Goal: Task Accomplishment & Management: Complete application form

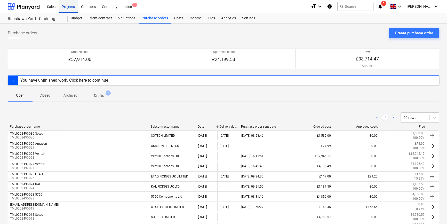
click at [64, 7] on div "Projects" at bounding box center [68, 6] width 19 height 13
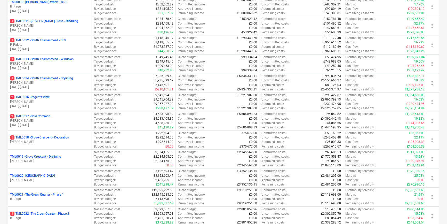
scroll to position [258, 0]
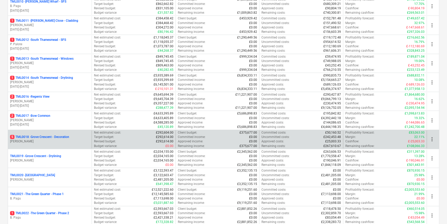
click at [63, 138] on p "5 TML0018 - Grove Crescent - Decoration" at bounding box center [39, 137] width 59 height 4
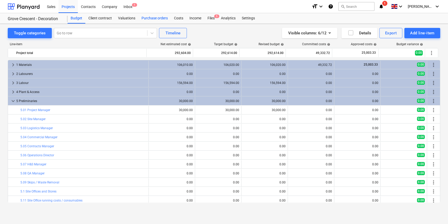
click at [153, 18] on div "Purchase orders" at bounding box center [154, 18] width 32 height 10
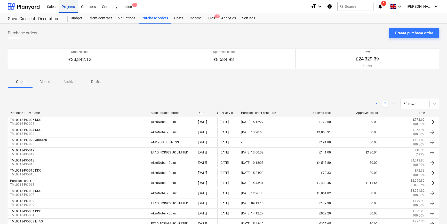
click at [69, 7] on div "Projects" at bounding box center [68, 6] width 19 height 13
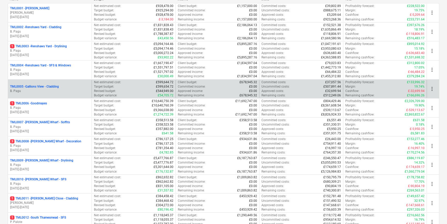
scroll to position [94, 0]
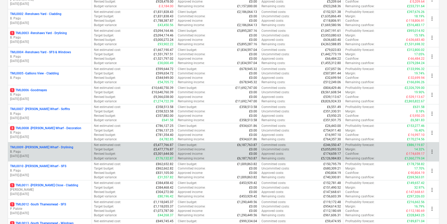
click at [67, 152] on p "B. Pagu" at bounding box center [49, 151] width 79 height 4
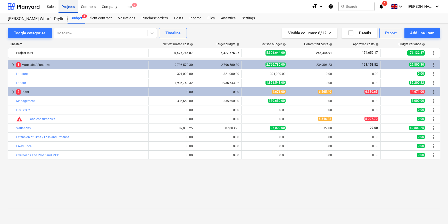
click at [65, 6] on div "Projects" at bounding box center [68, 6] width 19 height 13
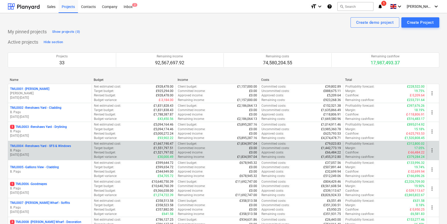
click at [54, 147] on p "TML0004 - Renshaws Yard - SFS & Windows" at bounding box center [40, 146] width 61 height 4
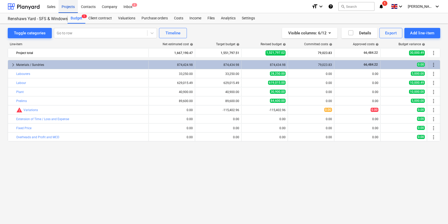
click at [68, 7] on div "Projects" at bounding box center [68, 6] width 19 height 13
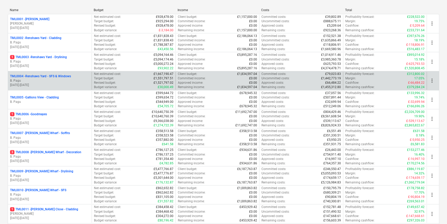
scroll to position [70, 0]
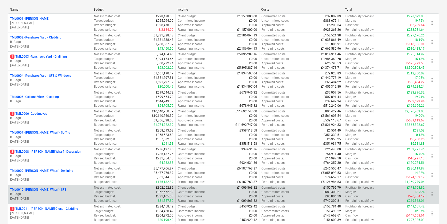
click at [53, 189] on p "TML0010 - [PERSON_NAME] Wharf - SFS" at bounding box center [38, 189] width 56 height 4
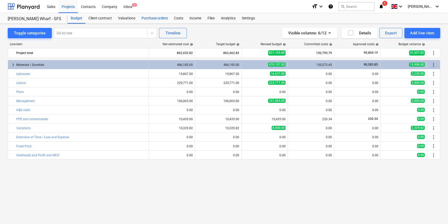
click at [161, 18] on div "Purchase orders" at bounding box center [154, 18] width 32 height 10
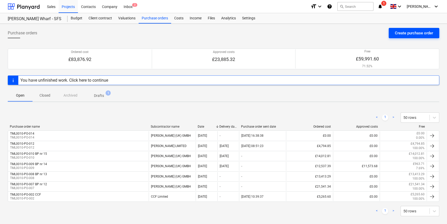
click at [405, 34] on div "Create purchase order" at bounding box center [413, 33] width 38 height 7
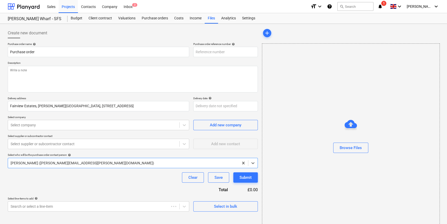
type textarea "x"
type input "TML0010-PO-017"
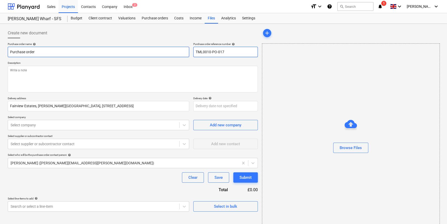
drag, startPoint x: 225, startPoint y: 52, endPoint x: 188, endPoint y: 53, distance: 37.2
click at [188, 53] on div "Purchase order name help Purchase order Purchase order reference number help TM…" at bounding box center [133, 49] width 250 height 15
drag, startPoint x: 36, startPoint y: 51, endPoint x: 7, endPoint y: 52, distance: 28.6
click at [7, 52] on div "Create new document Purchase order name help Purchase order Purchase order refe…" at bounding box center [133, 129] width 254 height 207
type textarea "x"
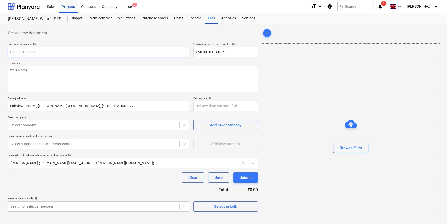
paste input "TML0010-PO-017"
type textarea "x"
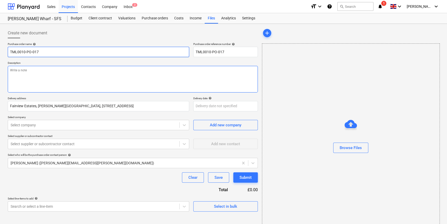
type input "TML0010-PO-017"
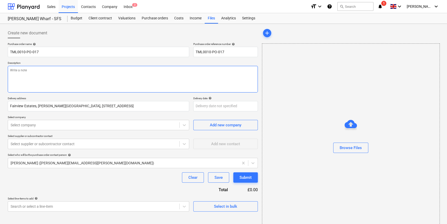
click at [17, 73] on textarea at bounding box center [133, 79] width 250 height 27
type textarea "x"
type textarea "S"
type textarea "x"
type textarea "Si"
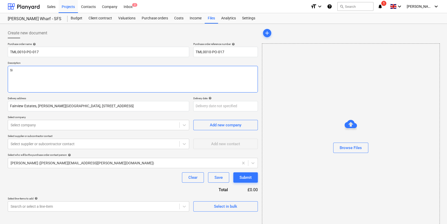
type textarea "x"
type textarea "Sit"
type textarea "x"
type textarea "Site"
type textarea "x"
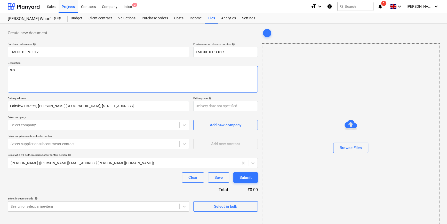
type textarea "Site"
type textarea "x"
type textarea "Site c"
type textarea "x"
type textarea "Site co"
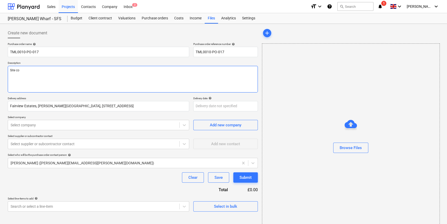
type textarea "x"
type textarea "Site con"
type textarea "x"
type textarea "Site cont"
type textarea "x"
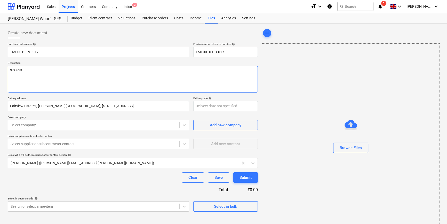
type textarea "Site conta"
type textarea "x"
type textarea "Site contac"
type textarea "x"
type textarea "Site contact"
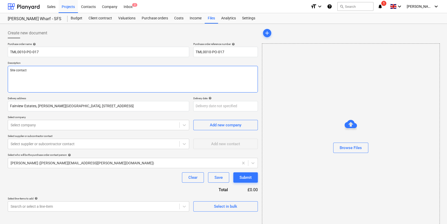
type textarea "x"
type textarea "Site contact"
type textarea "x"
type textarea "Site contact A"
type textarea "x"
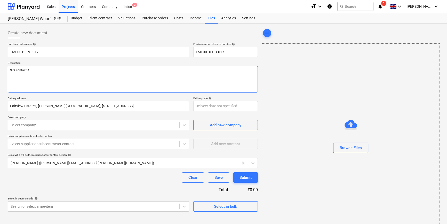
type textarea "Site contact An"
type textarea "x"
type textarea "Site contact And"
type textarea "x"
type textarea "Site contact Andr"
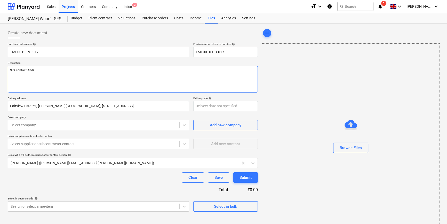
type textarea "x"
type textarea "Site contact [PERSON_NAME]"
type textarea "x"
type textarea "Site contact [PERSON_NAME]"
type textarea "x"
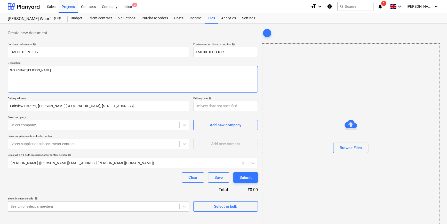
type textarea "Site contact [PERSON_NAME]"
paste textarea "TML0010-PO-017"
type textarea "x"
type textarea "Site contact [PERSON_NAME] TML0010-PO-017"
type textarea "x"
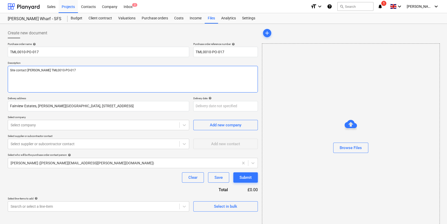
type textarea "Site contact [PERSON_NAME] TML0010-PO-01"
type textarea "x"
type textarea "Site contact [PERSON_NAME] TML0010-PO-0"
type textarea "x"
type textarea "Site contact [PERSON_NAME] TML0010-PO-"
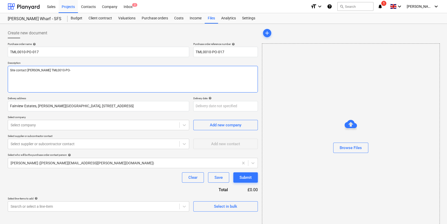
type textarea "x"
type textarea "Site contact [PERSON_NAME] TML0010-PO"
type textarea "x"
type textarea "Site contact [PERSON_NAME] TML0010-P"
type textarea "x"
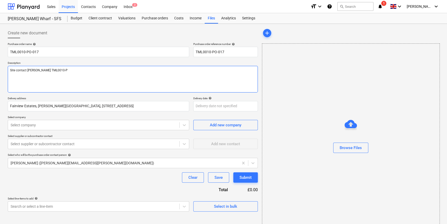
type textarea "Site contact [PERSON_NAME] TML0010-"
type textarea "x"
type textarea "Site contact [PERSON_NAME] TML0010"
type textarea "x"
type textarea "Site contact [PERSON_NAME] TML001"
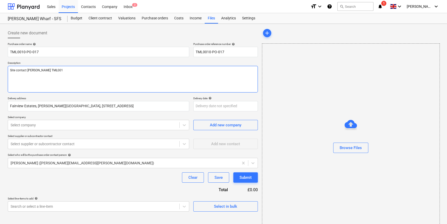
type textarea "x"
type textarea "Site contact [PERSON_NAME] TML00"
type textarea "x"
type textarea "Site contact [PERSON_NAME] TML0"
type textarea "x"
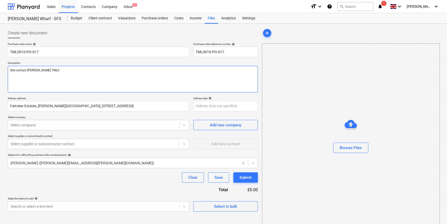
type textarea "Site contact [PERSON_NAME]"
type textarea "x"
type textarea "Site contact [PERSON_NAME]"
type textarea "x"
type textarea "Site contact [PERSON_NAME]"
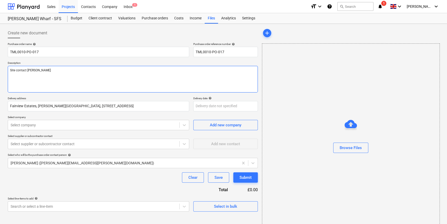
paste textarea "07502288908"
type textarea "x"
type textarea "Site contact [PERSON_NAME] [PHONE_NUMBER]"
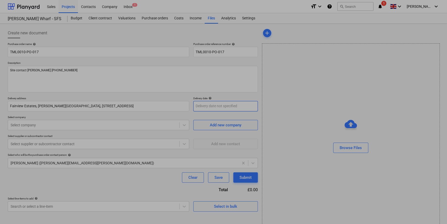
click at [203, 107] on body "Sales Projects Contacts Company Inbox 1 format_size keyboard_arrow_down help se…" at bounding box center [223, 112] width 447 height 224
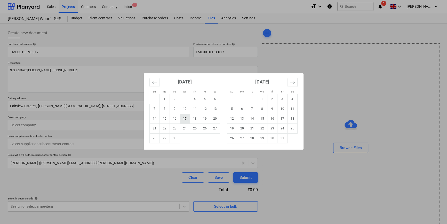
click at [186, 120] on td "17" at bounding box center [184, 118] width 10 height 10
type textarea "x"
type input "[DATE]"
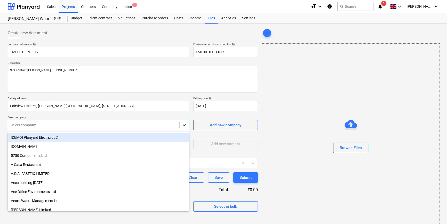
click at [185, 125] on icon at bounding box center [183, 124] width 5 height 5
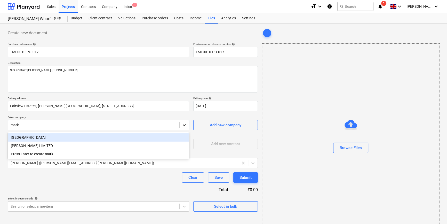
type input "[PERSON_NAME]"
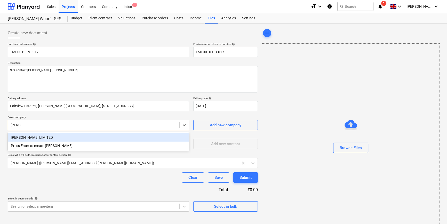
click at [44, 138] on div "[PERSON_NAME] LIMITED" at bounding box center [98, 137] width 181 height 8
type textarea "x"
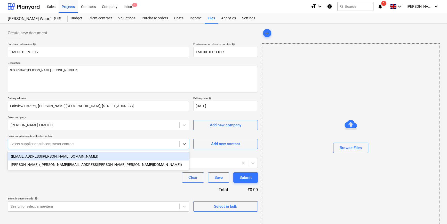
click at [44, 144] on div at bounding box center [94, 143] width 166 height 5
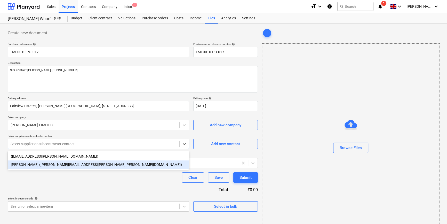
click at [40, 166] on div "[PERSON_NAME] ([PERSON_NAME][EMAIL_ADDRESS][PERSON_NAME][PERSON_NAME][DOMAIN_NA…" at bounding box center [98, 164] width 181 height 8
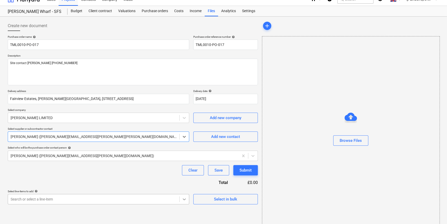
scroll to position [11, 0]
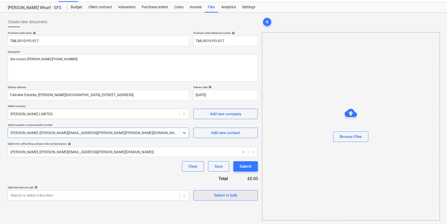
click at [216, 193] on div "Select in bulk" at bounding box center [225, 195] width 23 height 7
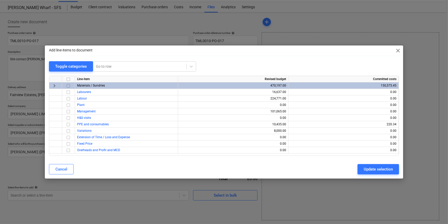
click at [67, 85] on input "checkbox" at bounding box center [68, 85] width 6 height 6
click at [373, 169] on div "Update selection" at bounding box center [378, 169] width 29 height 7
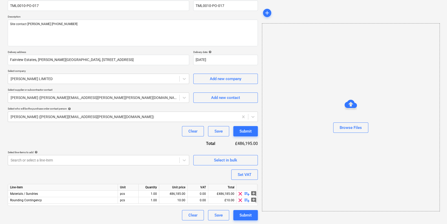
scroll to position [46, 0]
click at [240, 201] on span "clear" at bounding box center [240, 199] width 6 height 6
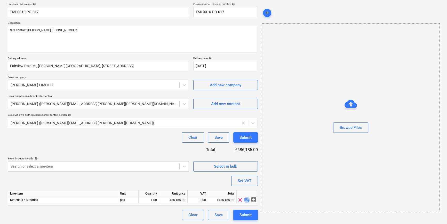
click at [247, 199] on span "playlist_add" at bounding box center [247, 199] width 6 height 6
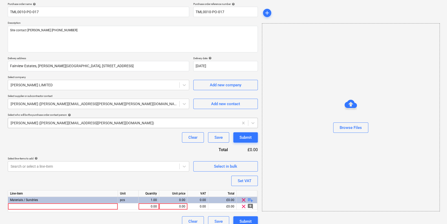
type textarea "x"
click at [23, 206] on div at bounding box center [63, 206] width 110 height 6
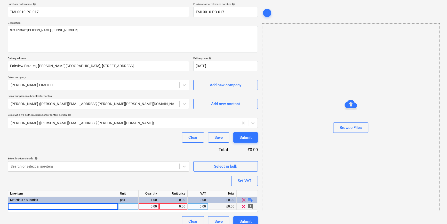
type input "[PERSON_NAME] Windliner board 2400x1200x12.5mm"
type textarea "x"
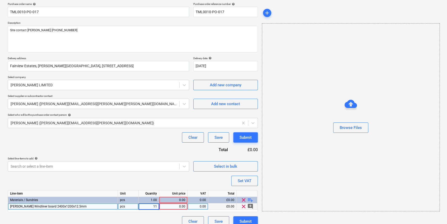
type input "112"
click at [169, 208] on div "0.00" at bounding box center [173, 206] width 24 height 6
type textarea "x"
type input "28.54"
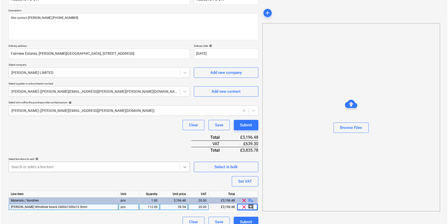
scroll to position [59, 0]
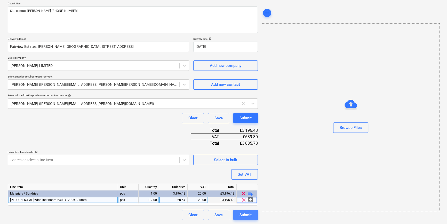
click at [247, 214] on div "Submit" at bounding box center [245, 214] width 12 height 7
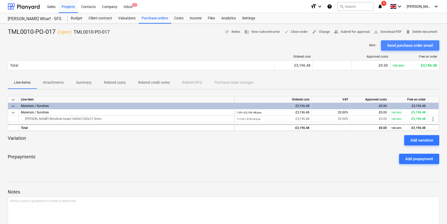
click at [409, 45] on div "Send purchase order email" at bounding box center [410, 45] width 46 height 7
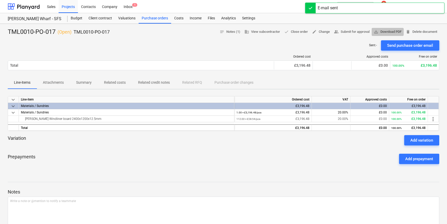
click at [397, 29] on span "save_alt Download PDF" at bounding box center [387, 32] width 28 height 6
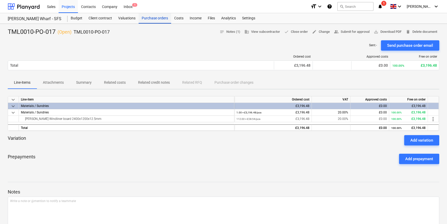
click at [162, 18] on div "Purchase orders" at bounding box center [154, 18] width 32 height 10
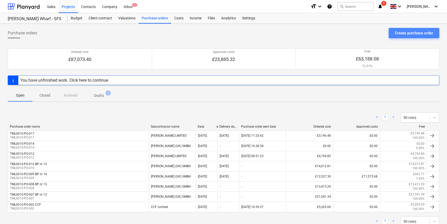
click at [406, 31] on div "Create purchase order" at bounding box center [413, 33] width 38 height 7
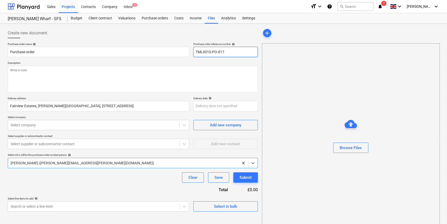
click at [229, 51] on input "TML0010-PO-017" at bounding box center [225, 52] width 64 height 10
type textarea "x"
type input "TML0010-PO-01"
type textarea "x"
drag, startPoint x: 225, startPoint y: 51, endPoint x: 196, endPoint y: 54, distance: 29.8
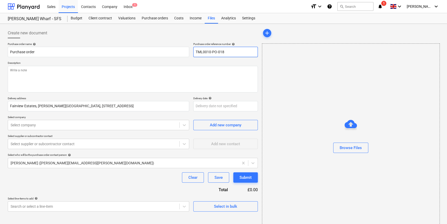
click at [196, 54] on input "TML0010-PO-018" at bounding box center [225, 52] width 64 height 10
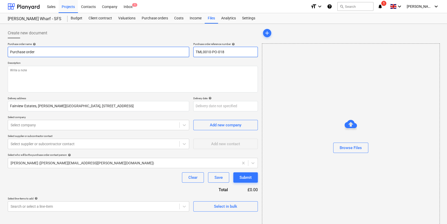
type input "TML0010-PO-018"
drag, startPoint x: 37, startPoint y: 51, endPoint x: 9, endPoint y: 51, distance: 27.8
click at [9, 51] on input "Purchase order" at bounding box center [98, 52] width 181 height 10
type textarea "x"
paste input "TML0010-PO-018"
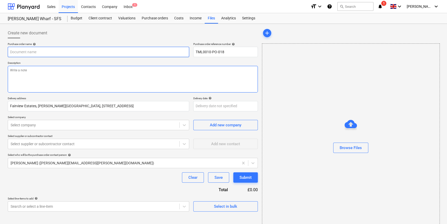
type textarea "x"
type input "TML0010-PO-018"
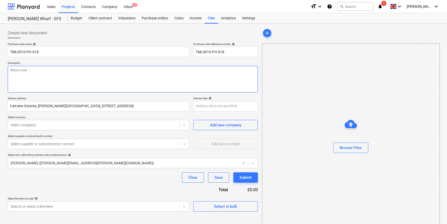
click at [19, 79] on textarea at bounding box center [133, 79] width 250 height 27
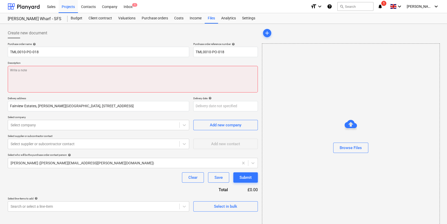
paste textarea "Site contact [PERSON_NAME] [PHONE_NUMBER]"
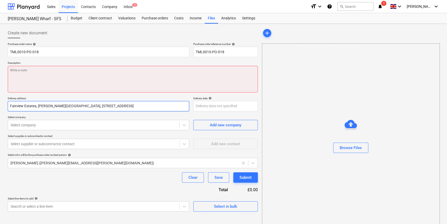
type textarea "x"
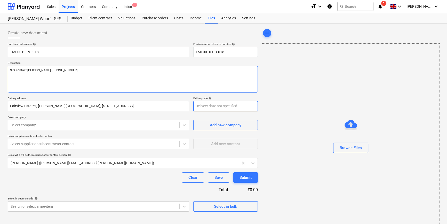
type textarea "Site contact [PERSON_NAME] [PHONE_NUMBER]"
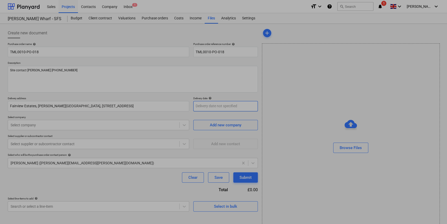
click at [206, 105] on body "Sales Projects Contacts Company Inbox 1 format_size keyboard_arrow_down help se…" at bounding box center [223, 112] width 447 height 224
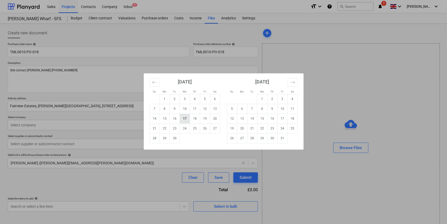
click at [186, 118] on td "17" at bounding box center [184, 118] width 10 height 10
type textarea "x"
type input "[DATE]"
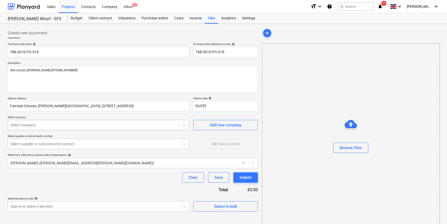
click at [57, 126] on div at bounding box center [94, 124] width 166 height 5
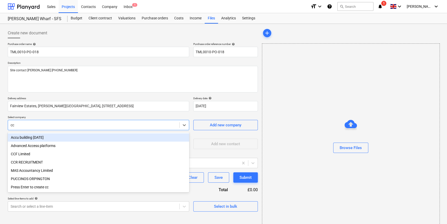
type input "ccf"
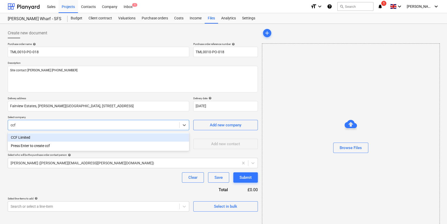
click at [43, 136] on div "CCF Limited" at bounding box center [98, 137] width 181 height 8
type textarea "x"
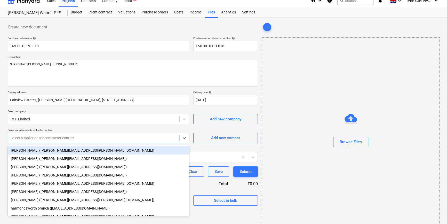
click at [39, 144] on body "Sales Projects Contacts Company Inbox 1 format_size keyboard_arrow_down help se…" at bounding box center [223, 106] width 447 height 224
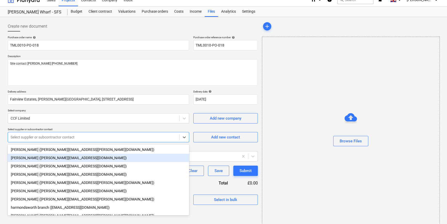
click at [38, 159] on div "[PERSON_NAME] ([PERSON_NAME][EMAIL_ADDRESS][DOMAIN_NAME])" at bounding box center [98, 157] width 181 height 8
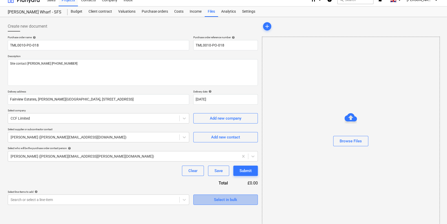
click at [217, 200] on div "Select in bulk" at bounding box center [225, 199] width 23 height 7
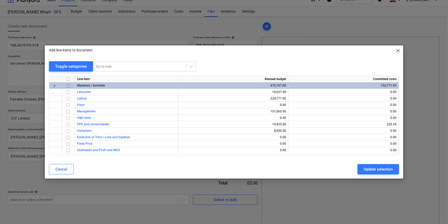
click at [69, 85] on input "checkbox" at bounding box center [68, 85] width 6 height 6
click at [379, 172] on div "Update selection" at bounding box center [378, 169] width 29 height 7
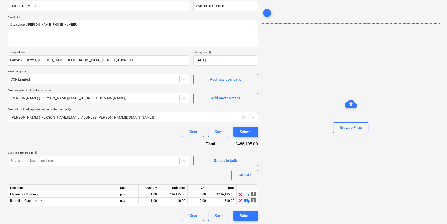
scroll to position [46, 0]
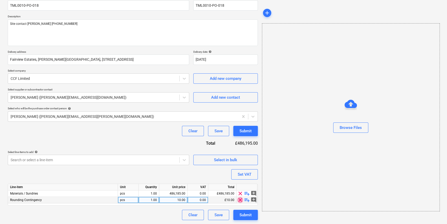
click at [240, 200] on span "clear" at bounding box center [240, 199] width 6 height 6
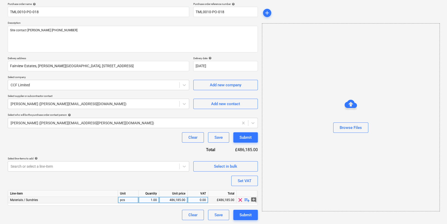
click at [246, 199] on span "playlist_add" at bounding box center [247, 199] width 6 height 6
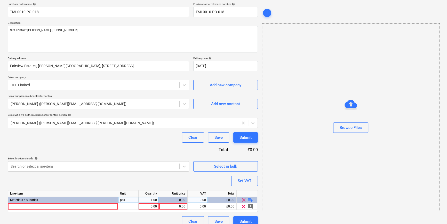
type textarea "x"
click at [20, 205] on div at bounding box center [63, 206] width 110 height 6
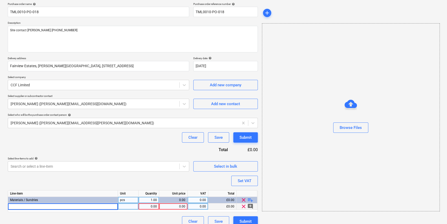
type input "[PERSON_NAME] Windliner screws 25mm"
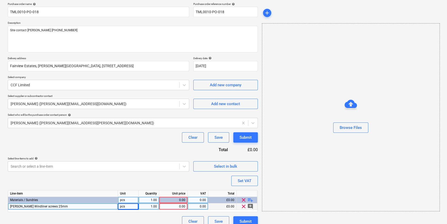
click at [122, 206] on div "pcs" at bounding box center [128, 206] width 21 height 6
type textarea "x"
type input "box"
type textarea "x"
click at [171, 199] on div "0.00" at bounding box center [173, 199] width 24 height 6
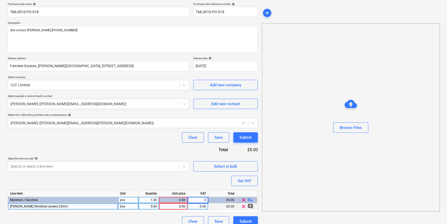
type input "20"
type textarea "x"
click at [178, 200] on div "0.00" at bounding box center [173, 199] width 24 height 6
click at [169, 206] on div "0.00" at bounding box center [173, 206] width 24 height 6
type input "13.86"
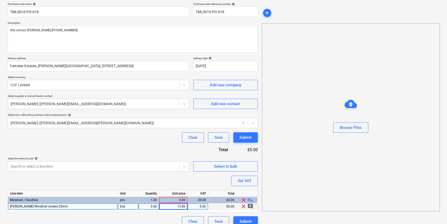
type textarea "x"
type input "20"
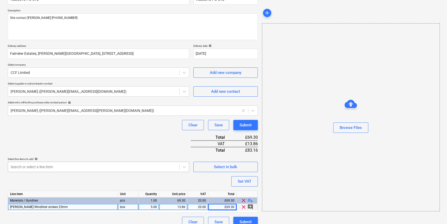
scroll to position [59, 0]
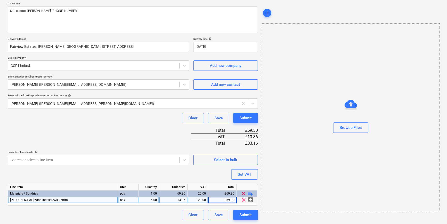
click at [249, 193] on span "playlist_add" at bounding box center [250, 193] width 6 height 6
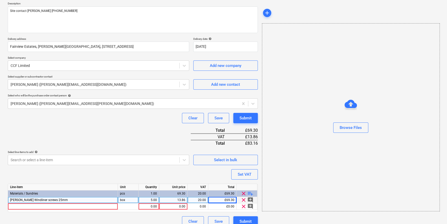
type textarea "x"
click at [15, 205] on div at bounding box center [63, 206] width 110 height 6
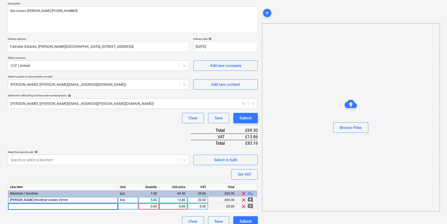
type input "[PERSON_NAME] Windliner tape 60mm x 25m"
type textarea "x"
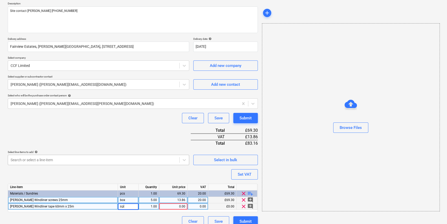
type input "roll"
type textarea "x"
type input "18"
type textarea "x"
type input "17.8"
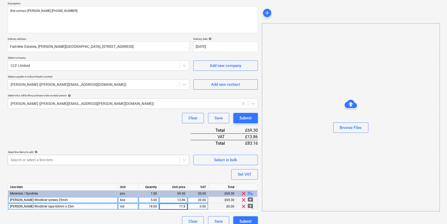
type textarea "x"
type input "17.84"
type textarea "x"
type input "20"
click at [247, 193] on span "playlist_add" at bounding box center [250, 193] width 6 height 6
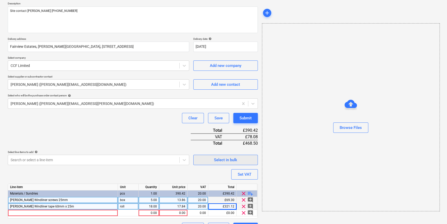
type textarea "x"
click at [15, 212] on div at bounding box center [63, 212] width 110 height 6
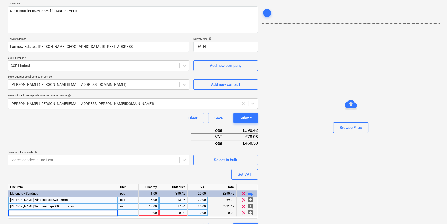
type input "[PERSON_NAME] Windliner tape 100mm x 25m"
type textarea "x"
type input "roll"
type textarea "x"
type input "16"
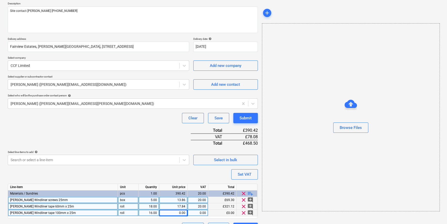
type textarea "x"
type input "30.01"
type textarea "x"
type input "20"
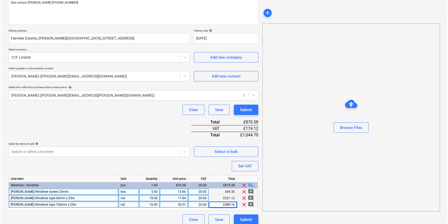
scroll to position [72, 0]
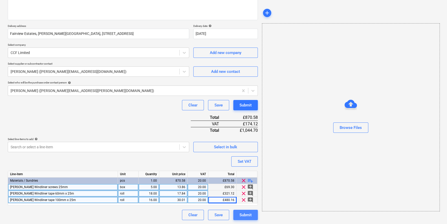
click at [245, 217] on div "Submit" at bounding box center [245, 214] width 12 height 7
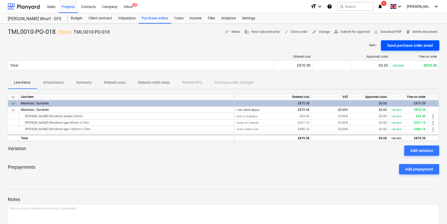
click at [403, 47] on div "Send purchase order email" at bounding box center [410, 45] width 46 height 7
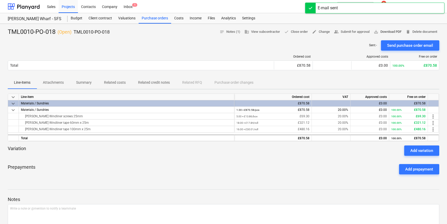
click at [391, 33] on span "save_alt Download PDF" at bounding box center [387, 32] width 28 height 6
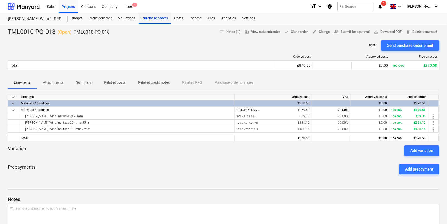
click at [154, 19] on div "Purchase orders" at bounding box center [154, 18] width 32 height 10
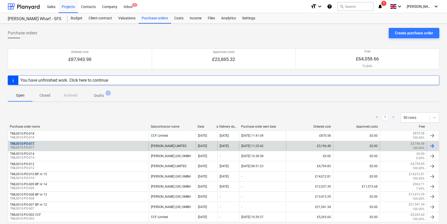
drag, startPoint x: 36, startPoint y: 142, endPoint x: 9, endPoint y: 142, distance: 26.8
click at [9, 142] on div "TML0010-PO-017 TML0010-PO-017" at bounding box center [78, 145] width 141 height 9
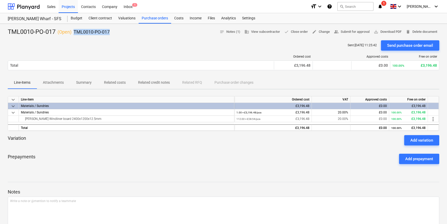
drag, startPoint x: 115, startPoint y: 31, endPoint x: 75, endPoint y: 32, distance: 39.4
click at [75, 32] on div "TML0010-PO-017 ( Open ) TML0010-PO-017 notes Notes (1) business View subcontrac…" at bounding box center [223, 32] width 431 height 8
copy p "TML0010-PO-017"
click at [156, 169] on div "keyboard_arrow_down Line-item Ordered cost VAT Approved costs Free on order key…" at bounding box center [223, 131] width 431 height 77
click at [53, 6] on div "Sales" at bounding box center [51, 6] width 15 height 13
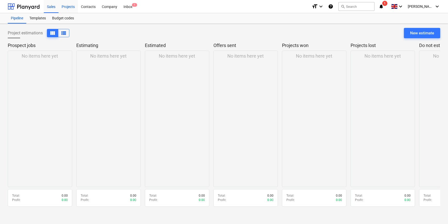
click at [67, 5] on div "Projects" at bounding box center [68, 6] width 19 height 13
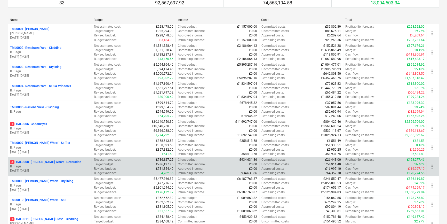
scroll to position [70, 0]
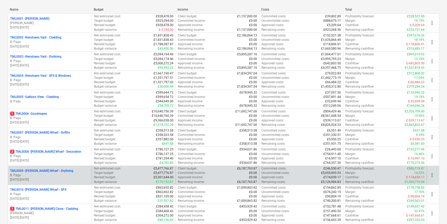
click at [67, 171] on p "TML0009 - [PERSON_NAME] Wharf - Drylining" at bounding box center [41, 170] width 63 height 4
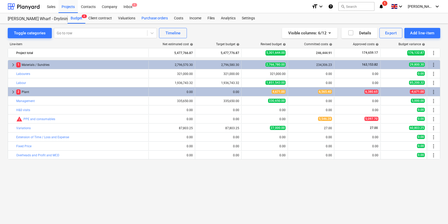
click at [159, 18] on div "Purchase orders" at bounding box center [154, 18] width 32 height 10
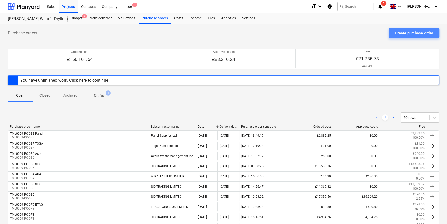
click at [410, 32] on div "Create purchase order" at bounding box center [413, 33] width 38 height 7
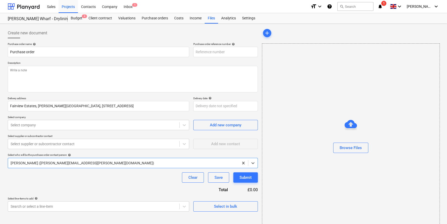
type textarea "x"
type input "TML0009-PO-089"
drag, startPoint x: 227, startPoint y: 52, endPoint x: 191, endPoint y: 53, distance: 36.1
click at [191, 53] on div "Purchase order name help Purchase order Purchase order reference number help TM…" at bounding box center [133, 49] width 250 height 15
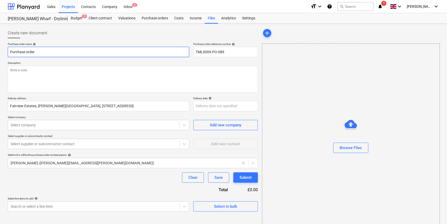
drag, startPoint x: 37, startPoint y: 51, endPoint x: 8, endPoint y: 51, distance: 29.4
click at [8, 51] on input "Purchase order" at bounding box center [98, 52] width 181 height 10
type textarea "x"
paste input "TML0009-PO-089"
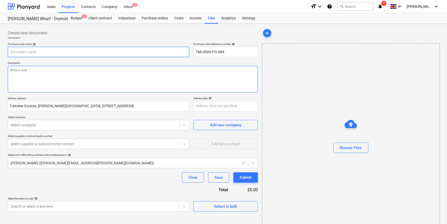
type textarea "x"
type input "TML0009-PO-089"
type textarea "x"
type input "TML0009-PO-089"
type textarea "x"
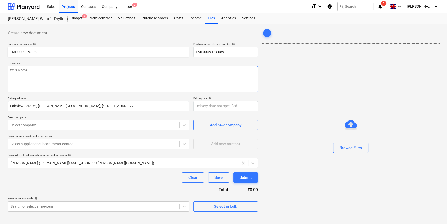
type input "TML0009-PO-089 A"
type textarea "x"
type input "TML0009-PO-089 Ac"
type textarea "x"
type input "TML0009-PO-089 Aco"
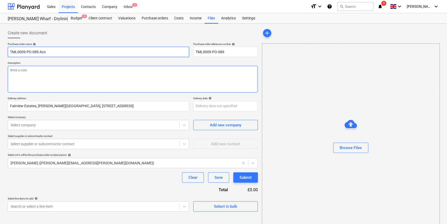
type textarea "x"
type input "TML0009-PO-089 Acor"
type textarea "x"
type input "TML0009-PO-089 Acorn"
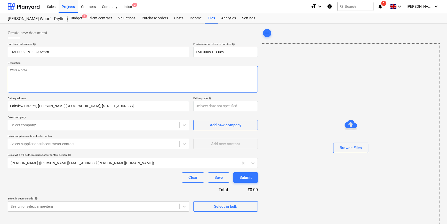
click at [29, 79] on textarea at bounding box center [133, 79] width 250 height 27
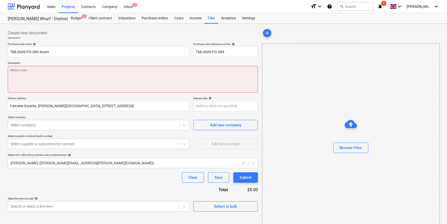
paste textarea "Site contact [PERSON_NAME] [PHONE_NUMBER]"
type textarea "x"
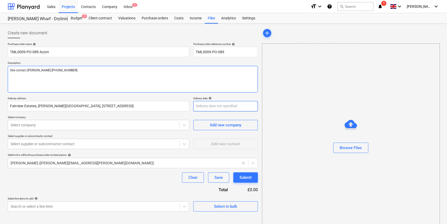
type textarea "Site contact [PERSON_NAME] [PHONE_NUMBER]"
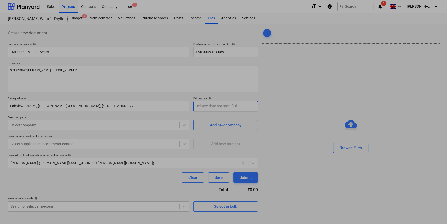
click at [200, 107] on body "Sales Projects Contacts Company Inbox 1 format_size keyboard_arrow_down help se…" at bounding box center [223, 112] width 447 height 224
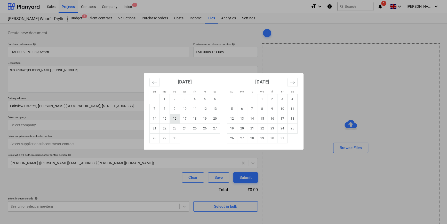
click at [174, 119] on td "16" at bounding box center [174, 118] width 10 height 10
type textarea "x"
type input "[DATE]"
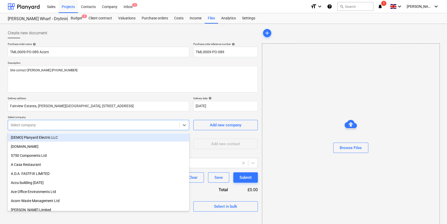
click at [114, 126] on div at bounding box center [94, 124] width 166 height 5
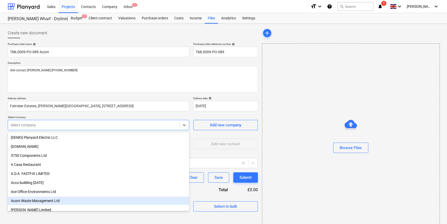
click at [33, 201] on div "Acorn Waste Management Ltd" at bounding box center [98, 200] width 181 height 8
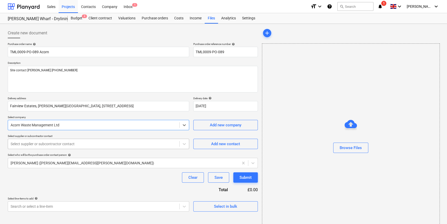
click at [89, 144] on div at bounding box center [94, 143] width 166 height 5
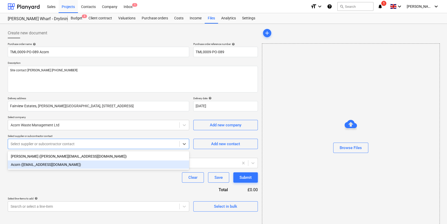
click at [59, 164] on div "Acorn ([EMAIL_ADDRESS][DOMAIN_NAME])" at bounding box center [98, 164] width 181 height 8
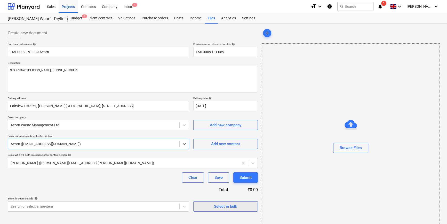
click at [229, 207] on div "Select in bulk" at bounding box center [225, 206] width 23 height 7
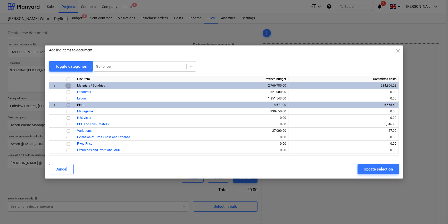
click at [68, 85] on input "checkbox" at bounding box center [68, 85] width 6 height 6
click at [387, 168] on div "Update selection" at bounding box center [378, 169] width 29 height 7
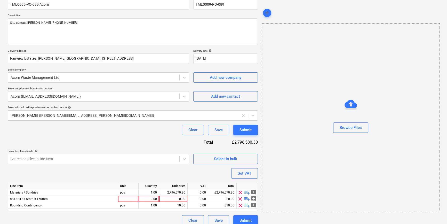
scroll to position [53, 0]
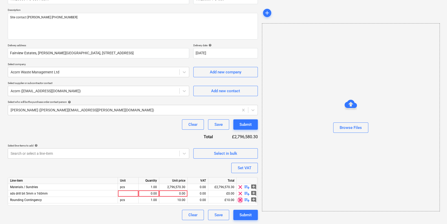
click at [240, 199] on span "clear" at bounding box center [240, 199] width 6 height 6
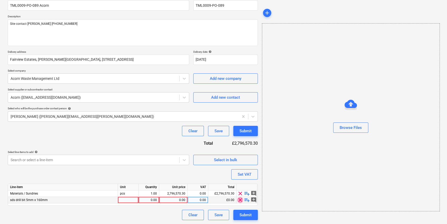
click at [239, 197] on span "clear" at bounding box center [240, 199] width 6 height 6
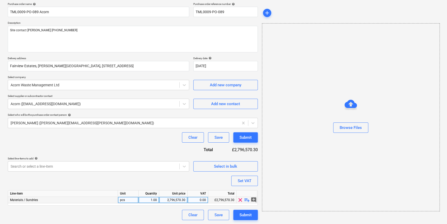
click at [245, 199] on span "playlist_add" at bounding box center [247, 199] width 6 height 6
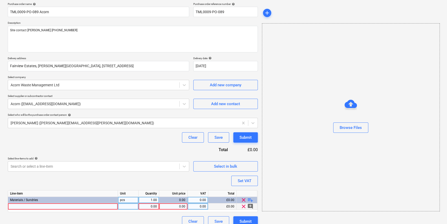
click at [27, 206] on div at bounding box center [63, 206] width 110 height 6
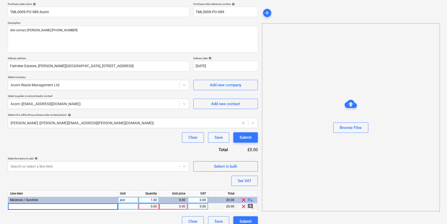
type textarea "x"
type input "12yd Skip plasterboard recycling exchange"
type textarea "x"
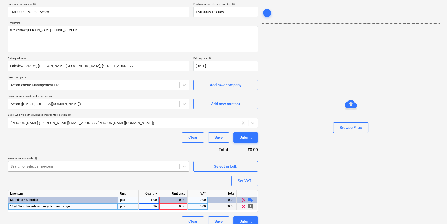
type input "260"
type textarea "x"
click at [149, 206] on div "260.00" at bounding box center [149, 206] width 16 height 6
type input "1"
type textarea "x"
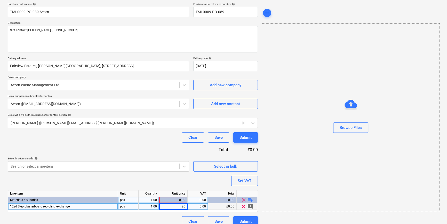
type input "260"
type textarea "x"
type input "20"
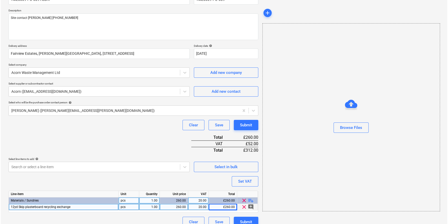
scroll to position [59, 0]
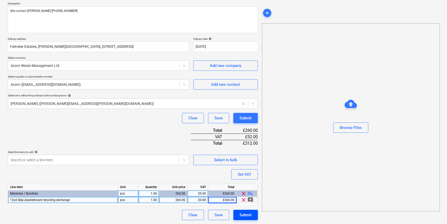
click at [246, 213] on div "Submit" at bounding box center [245, 214] width 12 height 7
type textarea "x"
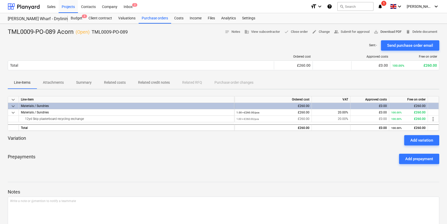
click at [394, 32] on span "save_alt Download PDF" at bounding box center [387, 32] width 28 height 6
drag, startPoint x: 71, startPoint y: 6, endPoint x: 71, endPoint y: 11, distance: 4.6
click at [71, 6] on div "Projects" at bounding box center [68, 6] width 19 height 13
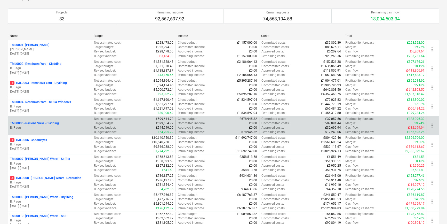
scroll to position [47, 0]
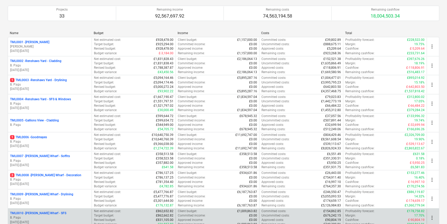
click at [52, 215] on p "B. Pagu" at bounding box center [49, 217] width 79 height 4
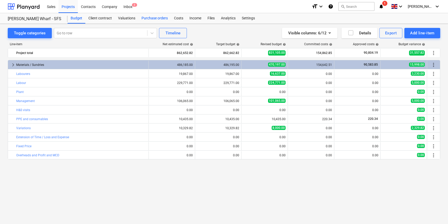
click at [147, 18] on div "Purchase orders" at bounding box center [154, 18] width 32 height 10
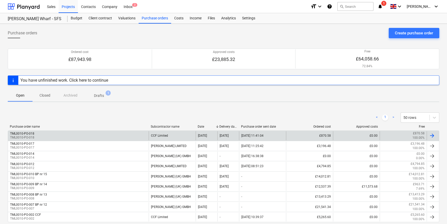
click at [56, 133] on div "TML0010-PO-018 TML0010-PO-018" at bounding box center [78, 135] width 141 height 9
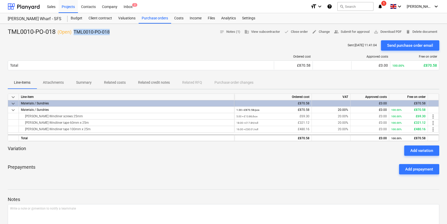
drag, startPoint x: 112, startPoint y: 31, endPoint x: 75, endPoint y: 31, distance: 37.1
click at [75, 31] on div "TML0010-PO-018 ( Open ) TML0010-PO-018 notes Notes (1) business View subcontrac…" at bounding box center [223, 32] width 431 height 8
copy p "TML0010-PO-018"
click at [68, 8] on div "Projects" at bounding box center [68, 6] width 19 height 13
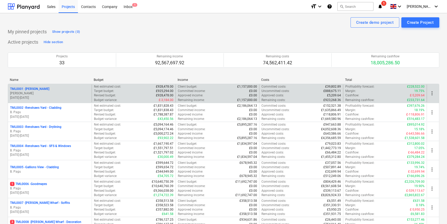
click at [40, 91] on p "[PERSON_NAME]" at bounding box center [49, 93] width 79 height 4
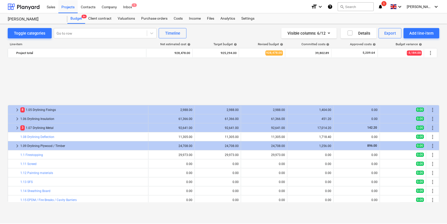
scroll to position [226, 0]
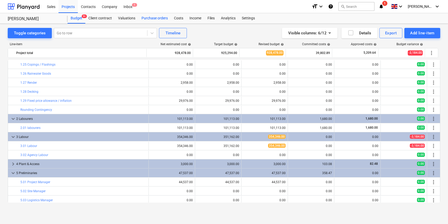
click at [144, 18] on div "Purchase orders" at bounding box center [154, 18] width 32 height 10
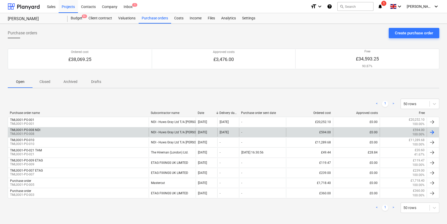
click at [80, 131] on div "TML0001-PO-008 NDI TML0001-PO-008" at bounding box center [78, 132] width 141 height 9
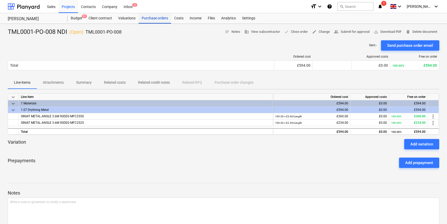
click at [142, 20] on div "Purchase orders" at bounding box center [154, 18] width 32 height 10
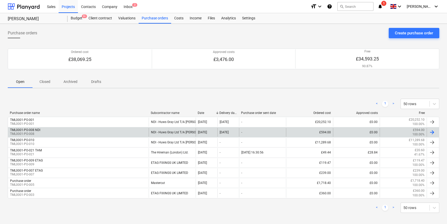
click at [84, 134] on div "TML0001-PO-008 NDI TML0001-PO-008" at bounding box center [78, 132] width 141 height 9
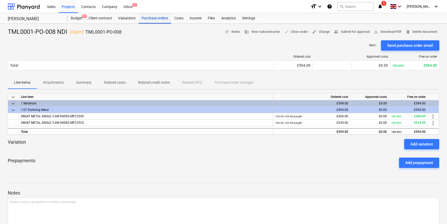
click at [159, 18] on div "Purchase orders" at bounding box center [154, 18] width 32 height 10
